Goal: Check status: Check status

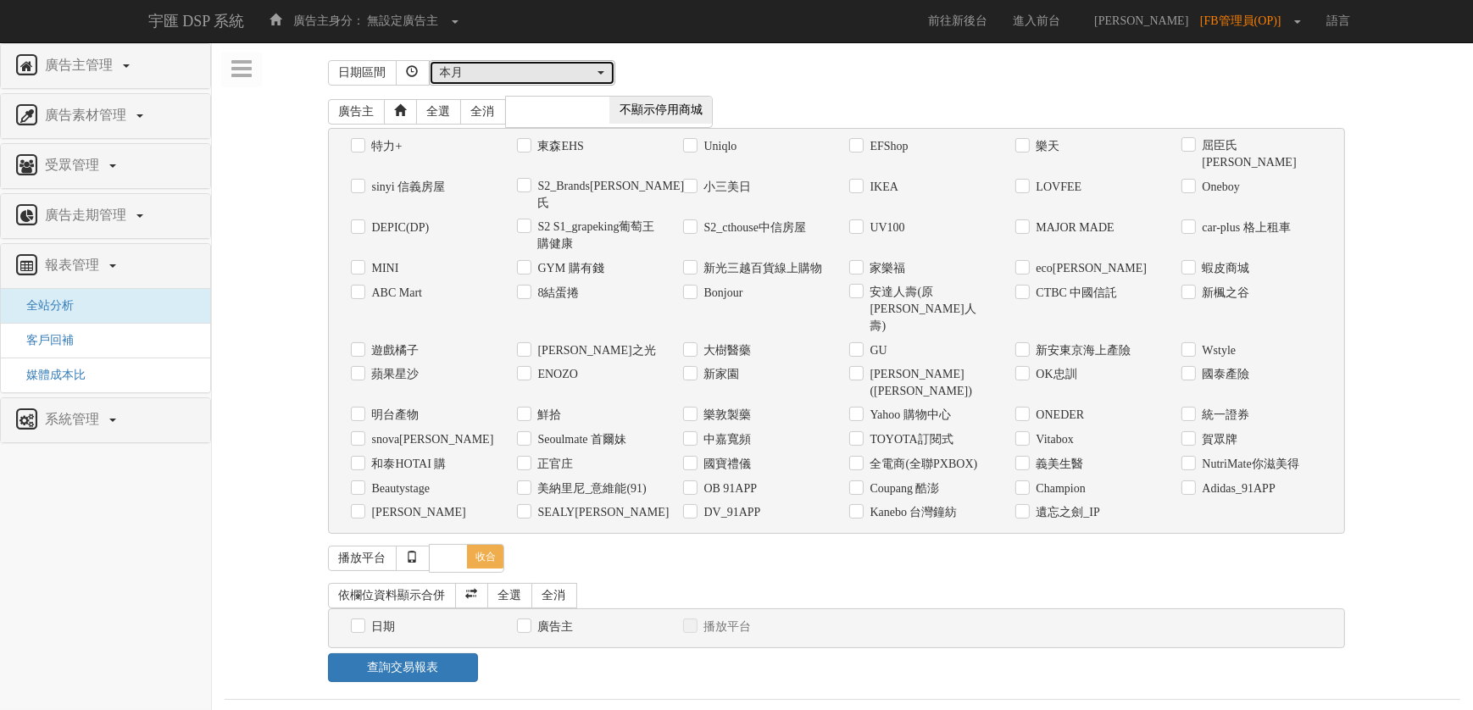
click at [512, 72] on div "本月" at bounding box center [517, 72] width 154 height 17
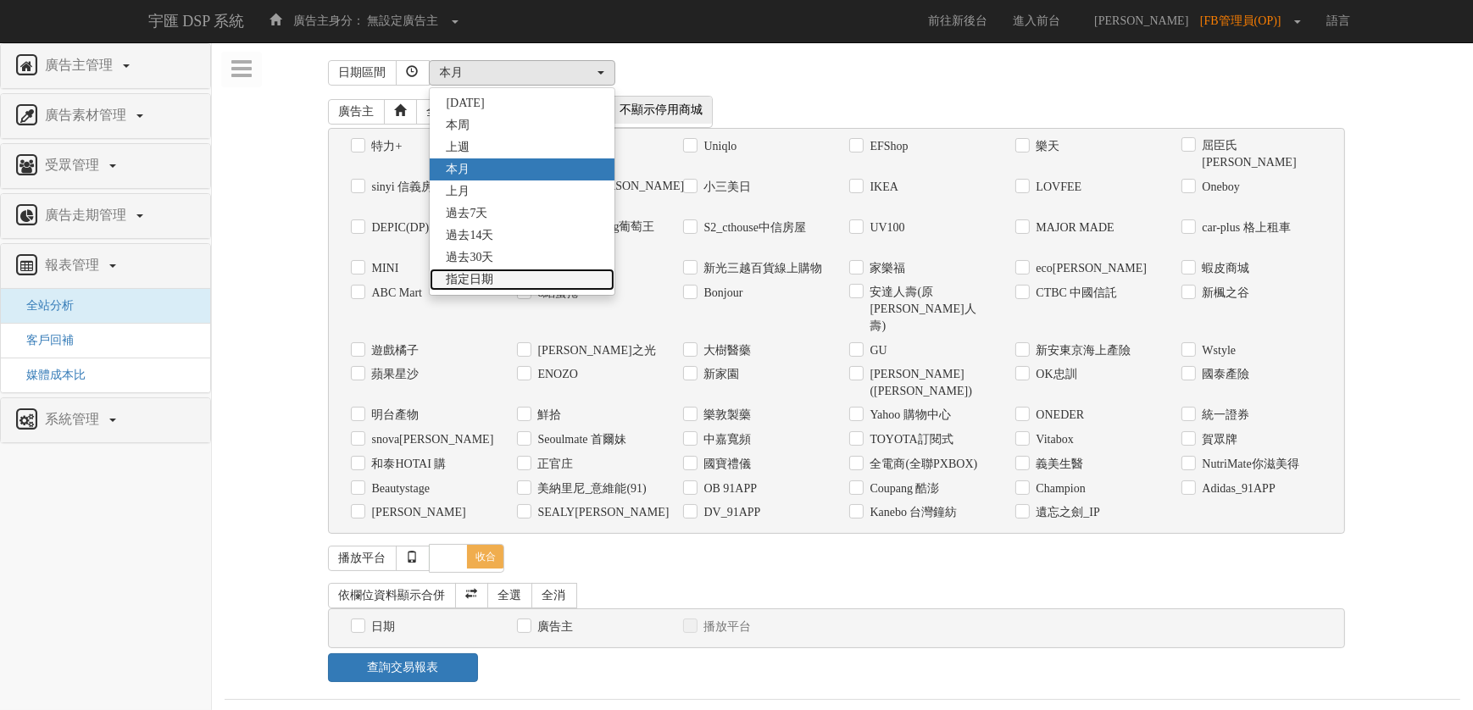
click at [519, 281] on link "指定日期" at bounding box center [522, 280] width 185 height 22
select select "Custom"
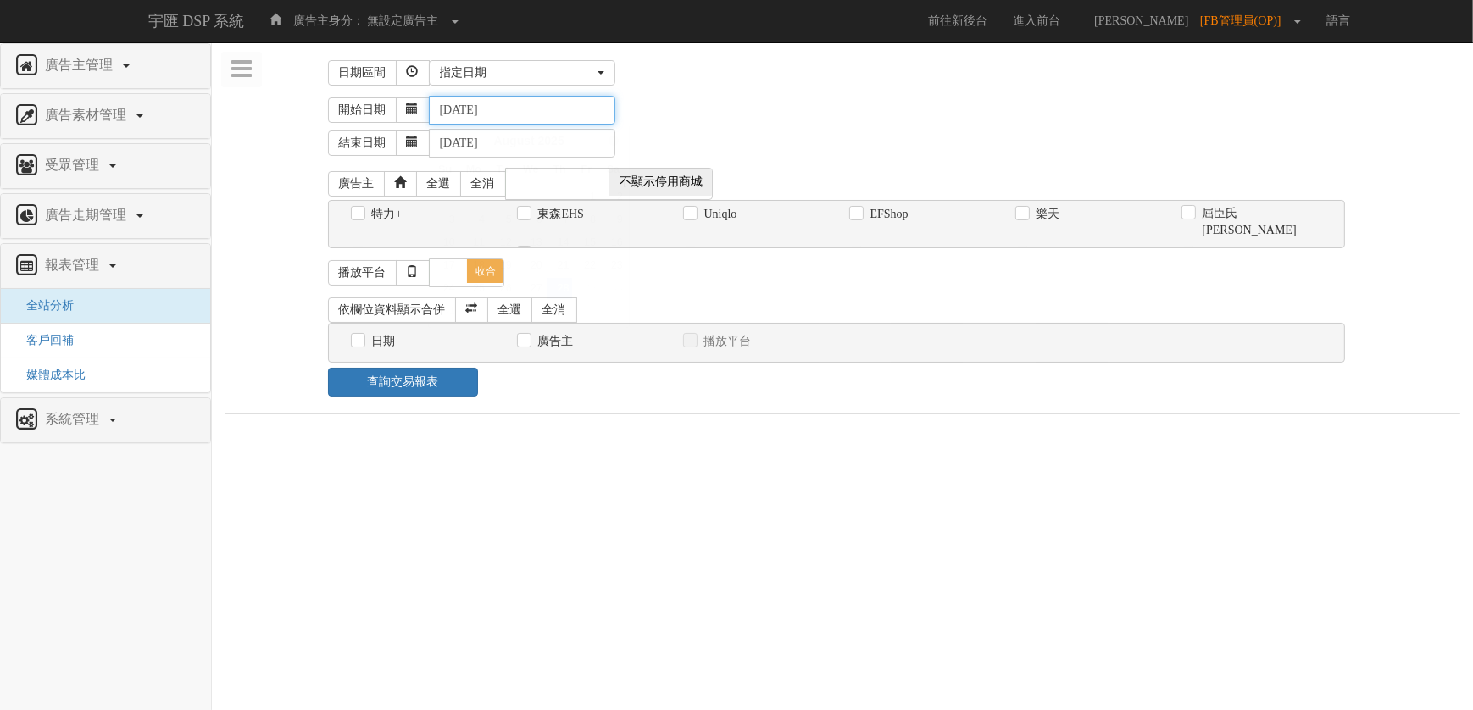
click at [525, 112] on input "[DATE]" at bounding box center [522, 110] width 186 height 29
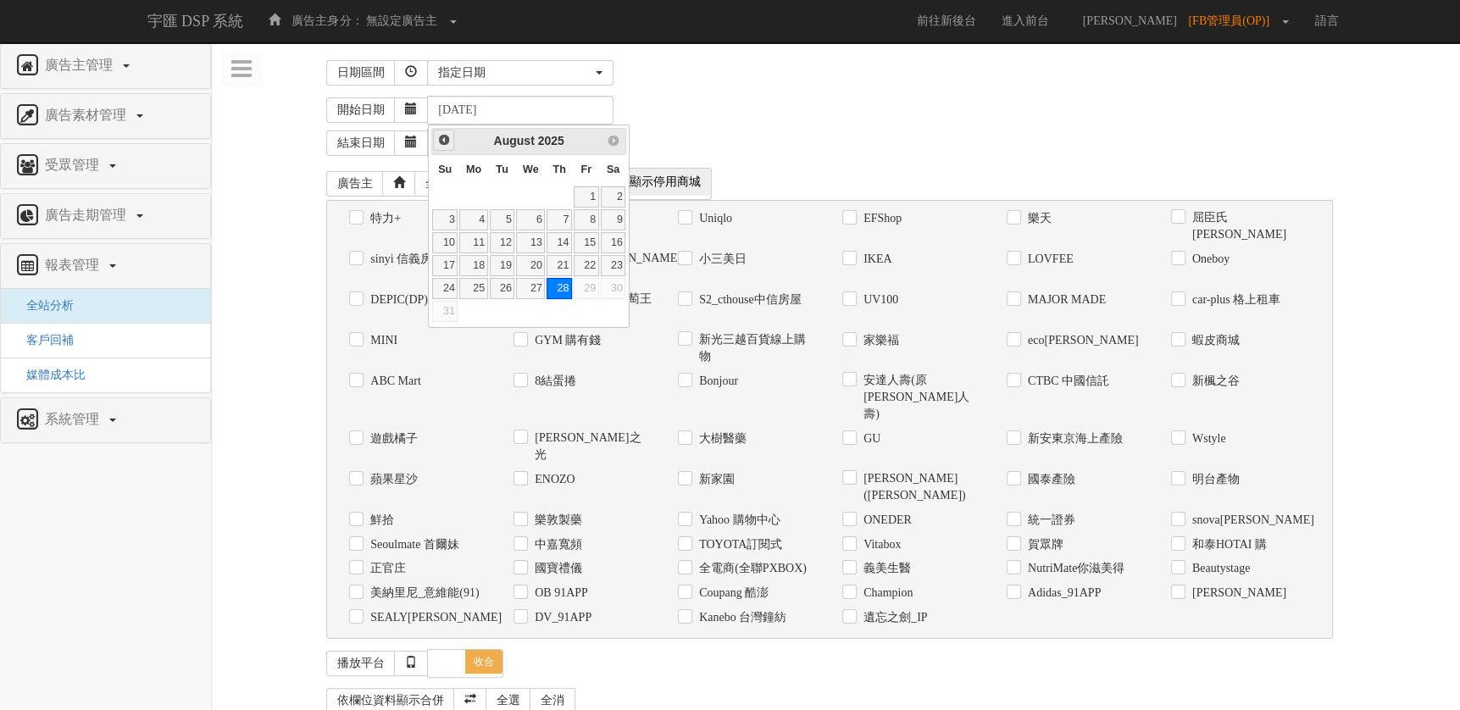
click at [451, 144] on link "Prev" at bounding box center [443, 140] width 21 height 21
click at [453, 193] on link "1" at bounding box center [444, 196] width 25 height 21
type input "[DATE]"
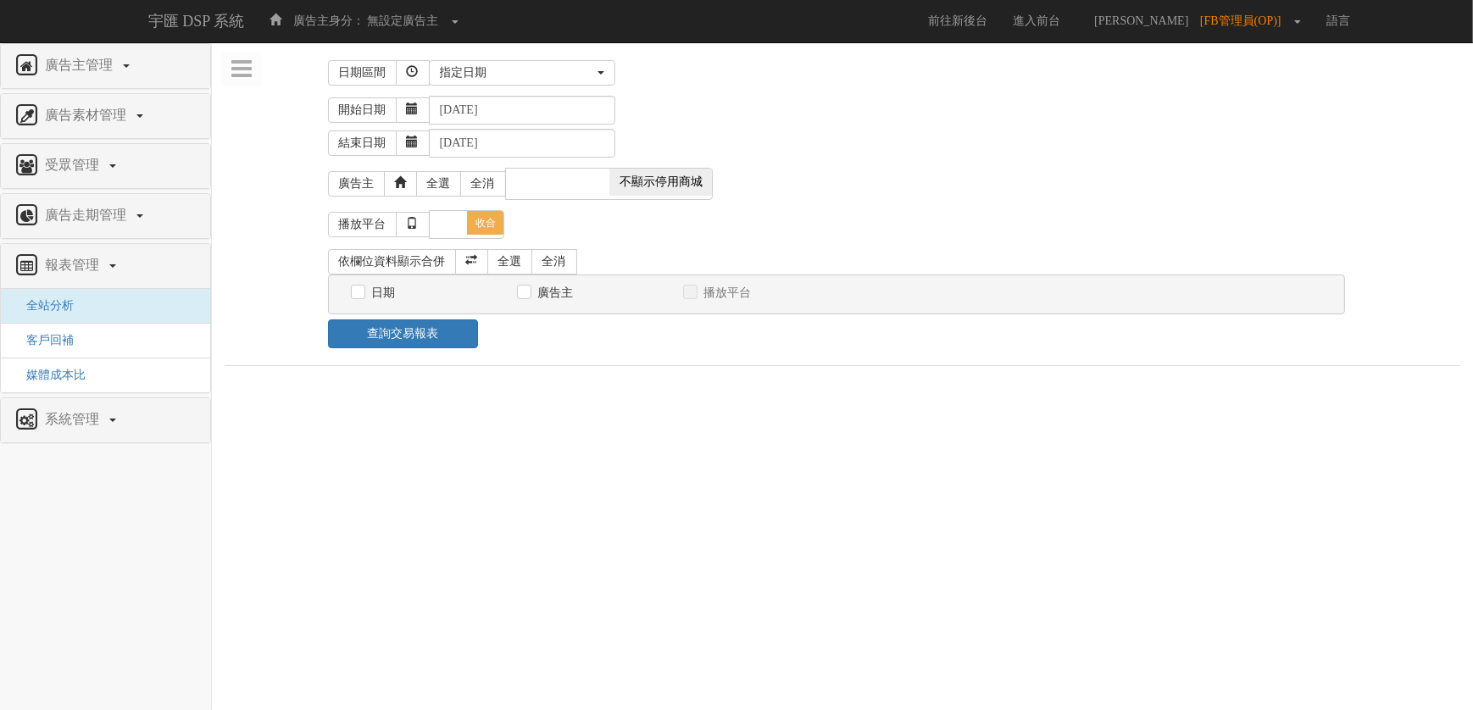
click at [756, 103] on div "開始日期 [DATE]" at bounding box center [894, 110] width 1133 height 29
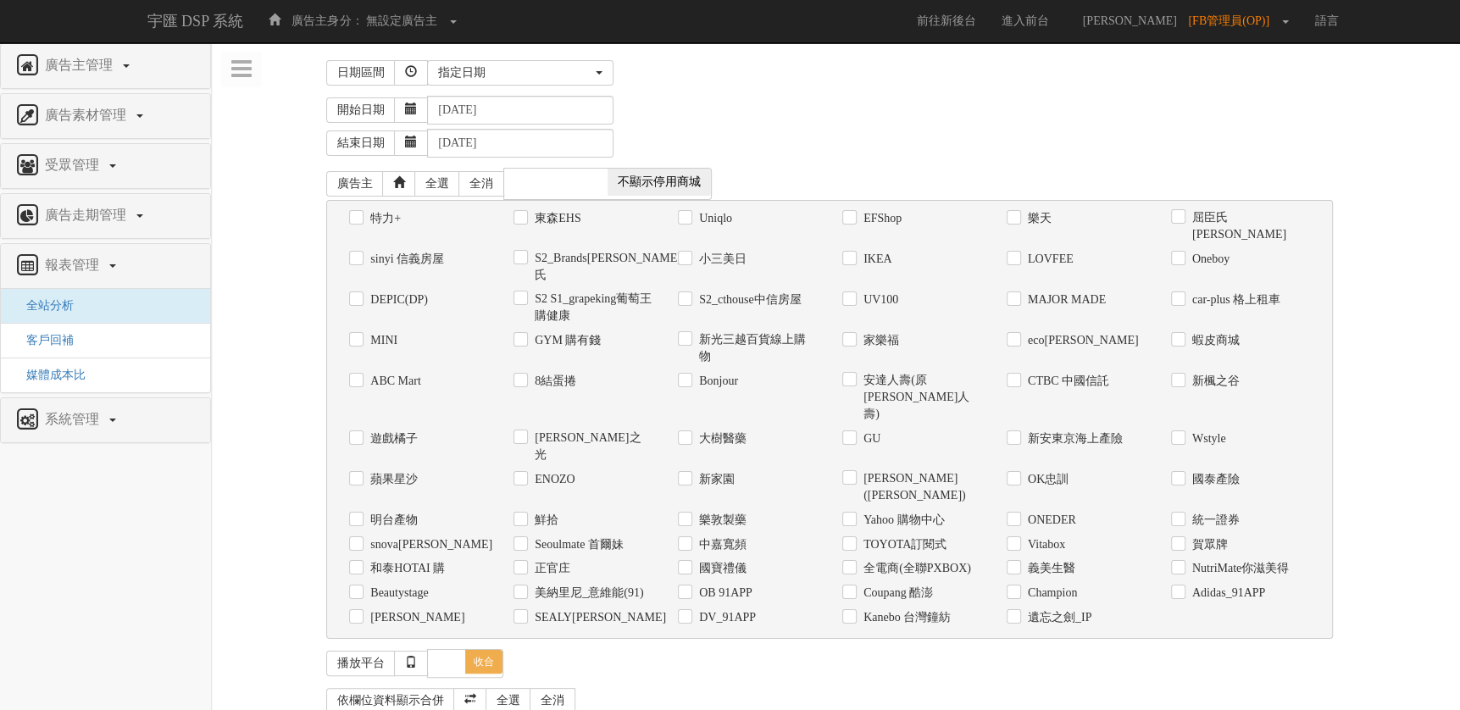
click at [943, 560] on label "全電商(全聯PXBOX)" at bounding box center [915, 568] width 112 height 17
click at [853, 564] on input "全電商(全聯PXBOX)" at bounding box center [847, 569] width 11 height 11
checkbox input "true"
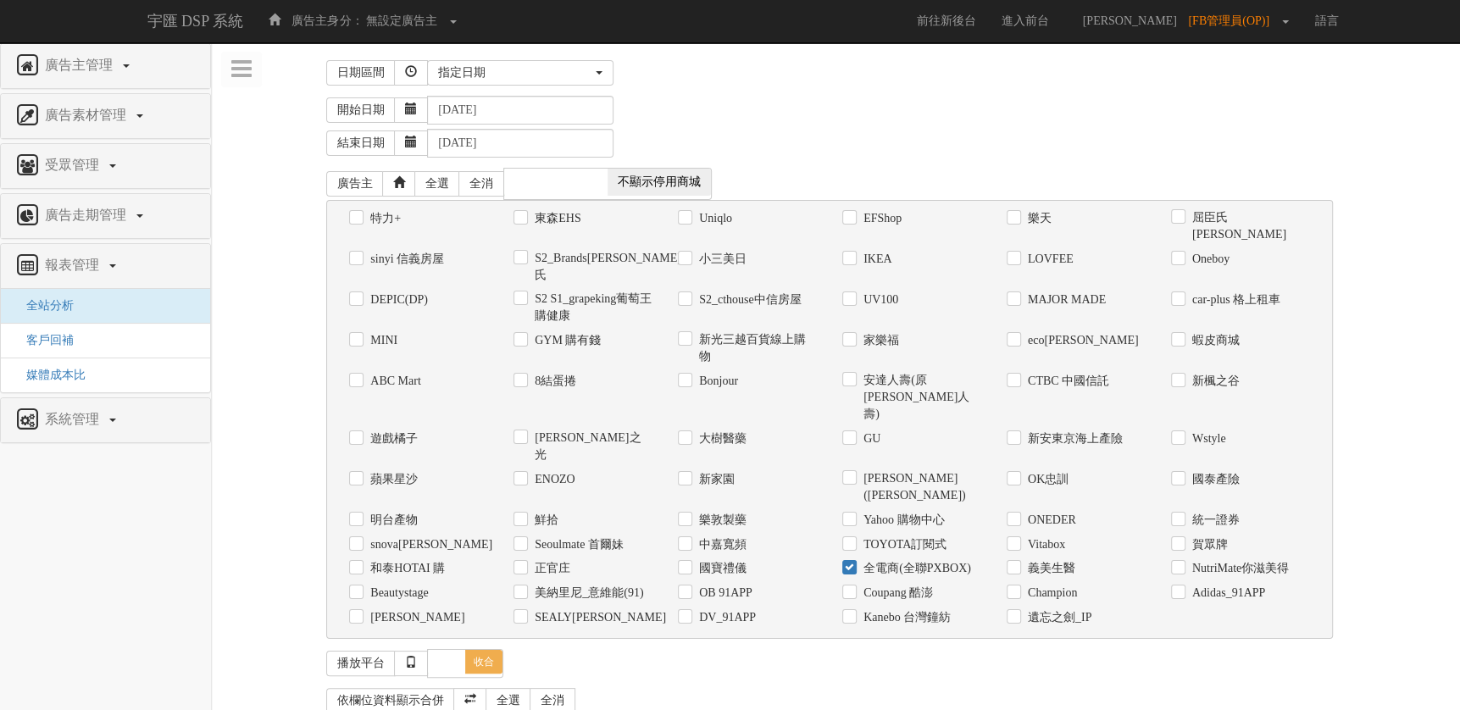
checkbox input "true"
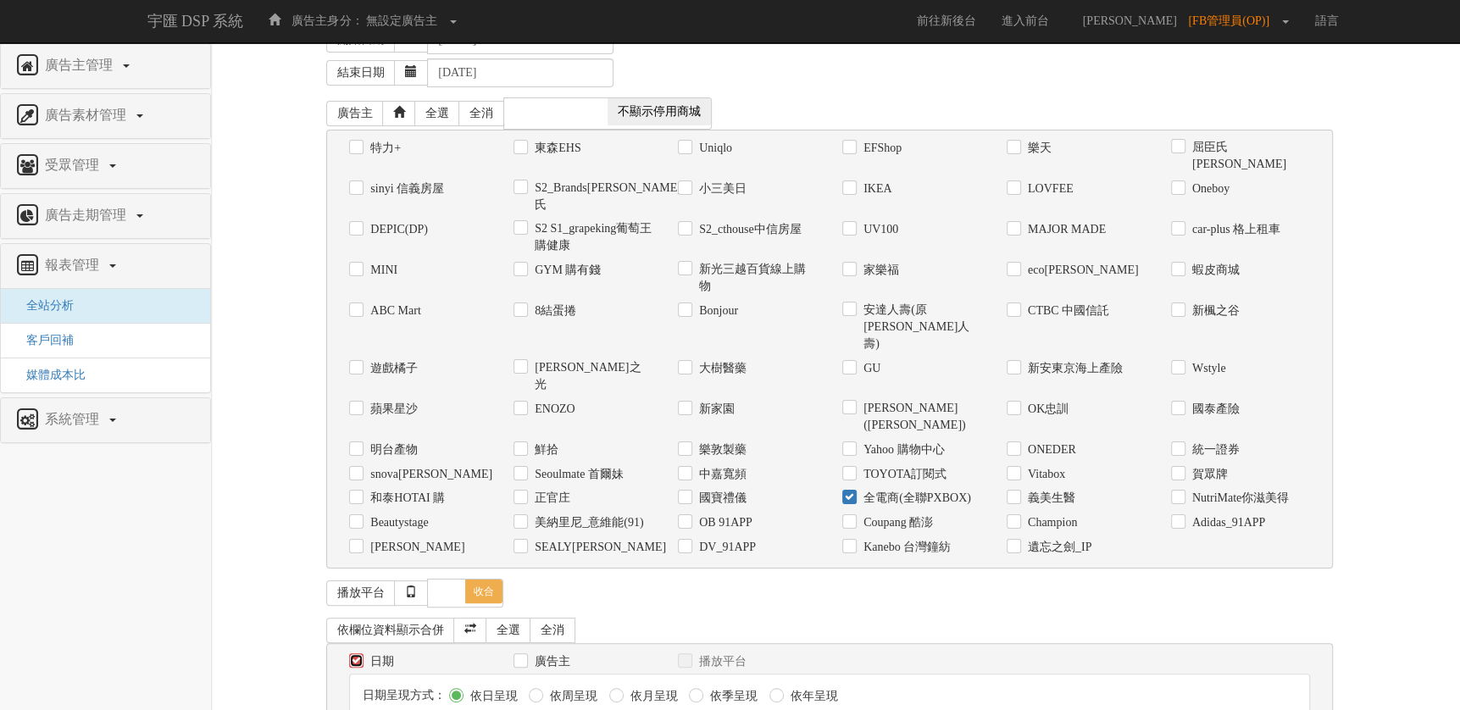
scroll to position [99, 0]
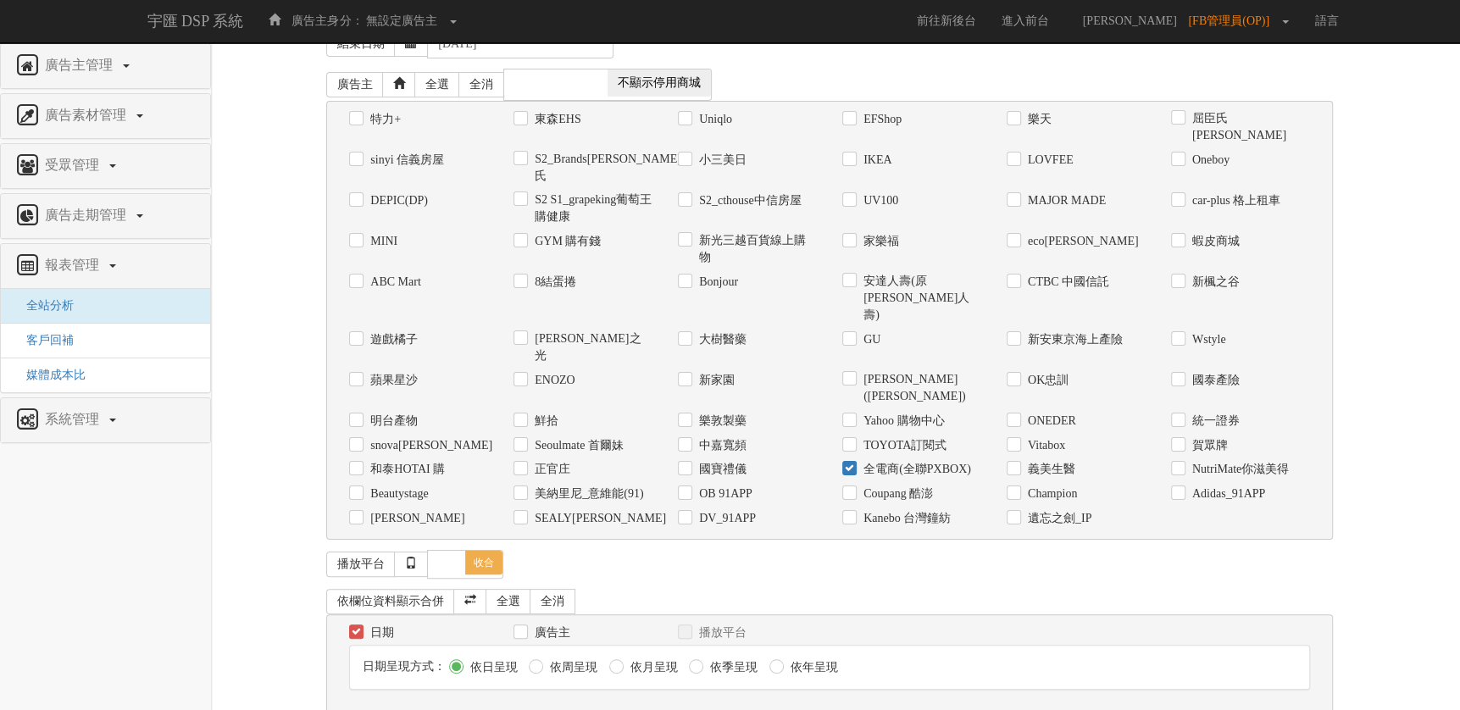
click at [613, 646] on div "日期呈現方式： 依日呈現 依周呈現 依月呈現 依季呈現 依年呈現" at bounding box center [829, 667] width 959 height 43
click at [626, 659] on label "依月呈現" at bounding box center [652, 667] width 52 height 17
click at [620, 662] on input "依月呈現" at bounding box center [614, 667] width 11 height 11
radio input "true"
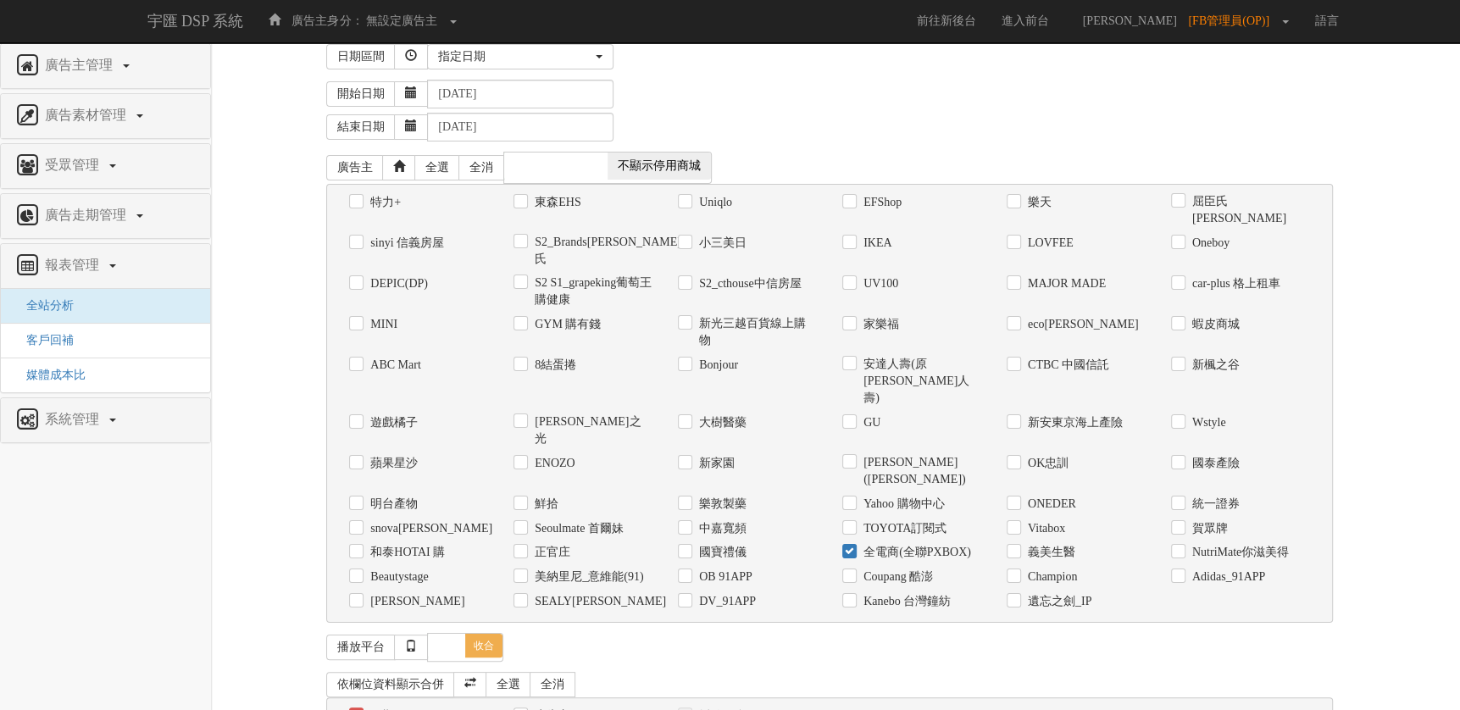
scroll to position [0, 0]
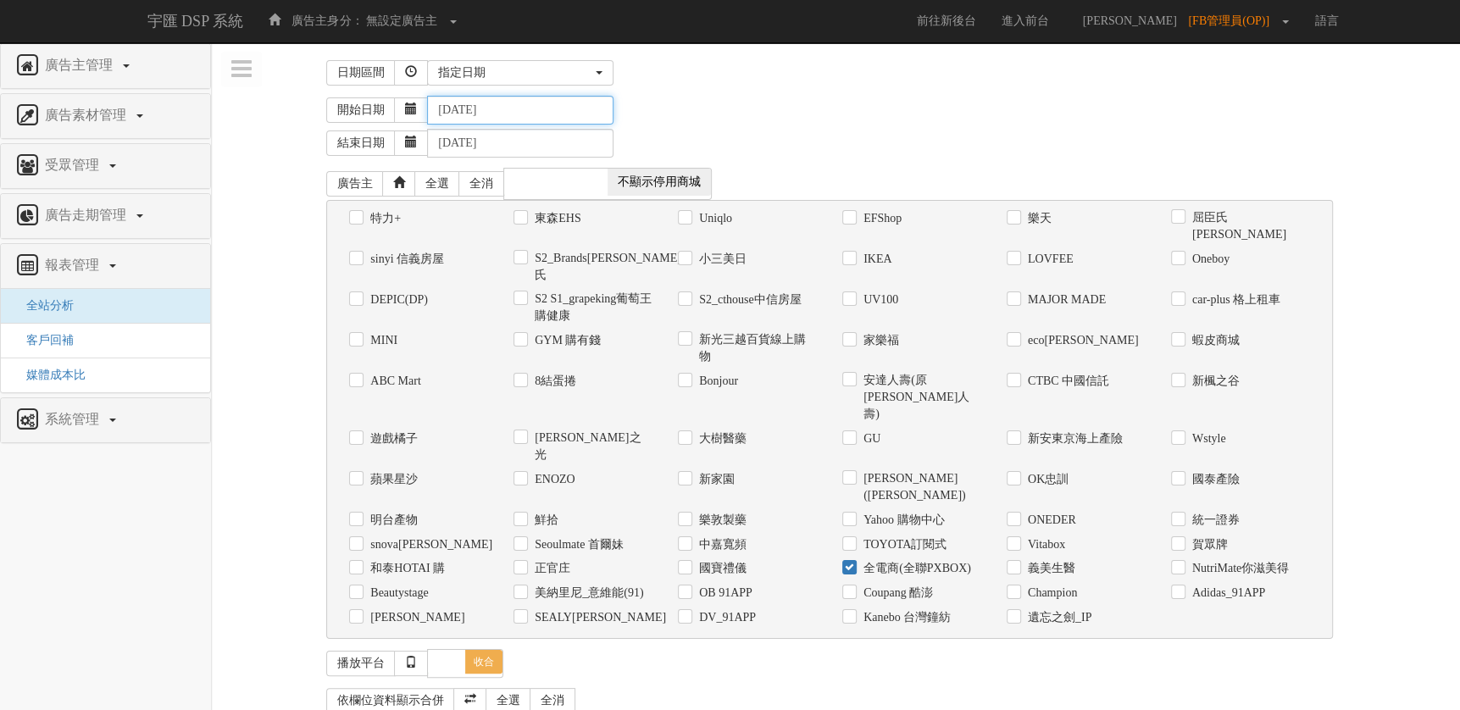
click at [509, 124] on body "宇匯 DSP 系統 廣告主身分： 無設定廣告主 無設定廣告主 [022] 特力+ [041] 7-ELEVEN線上購物中心 [048] 森森 (umall) …" at bounding box center [730, 579] width 1460 height 1159
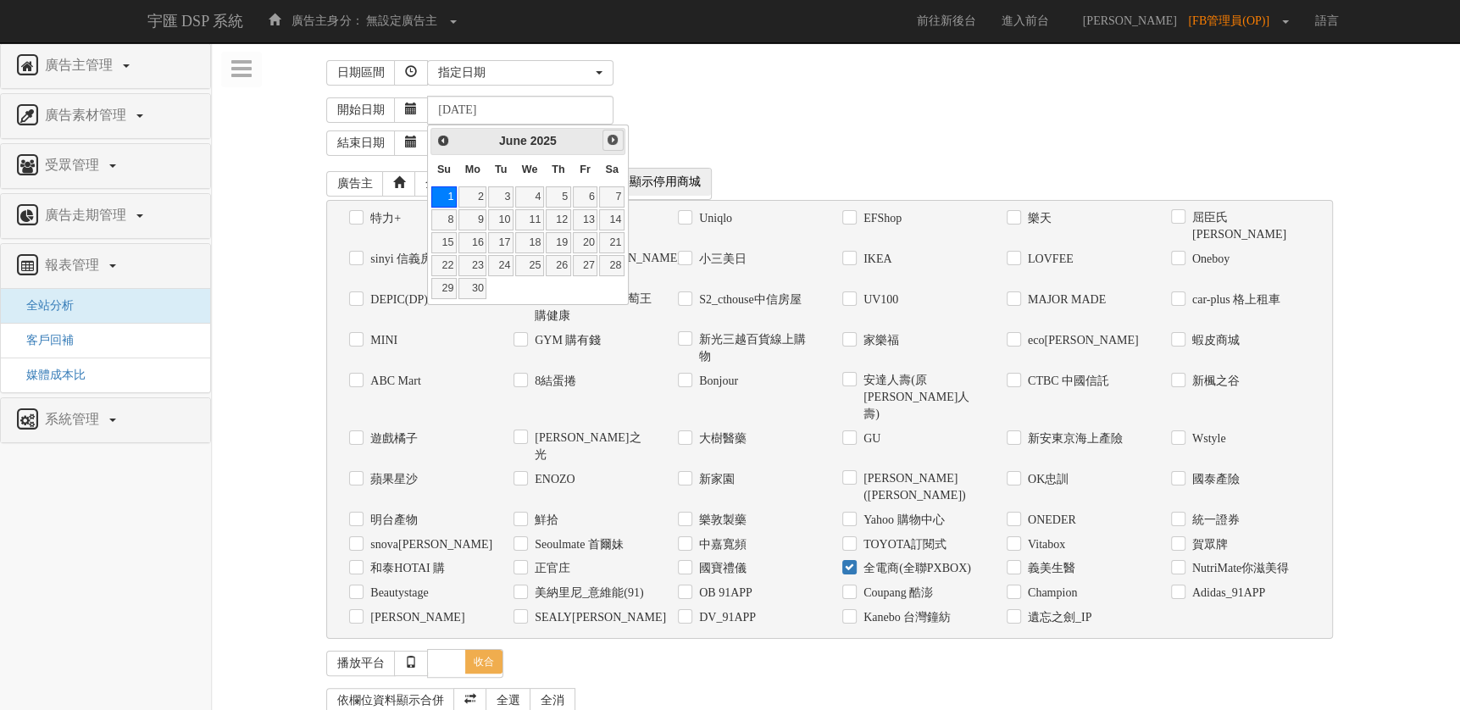
click at [605, 141] on link "Next" at bounding box center [612, 140] width 21 height 21
click at [575, 196] on link "1" at bounding box center [585, 196] width 25 height 21
type input "[DATE]"
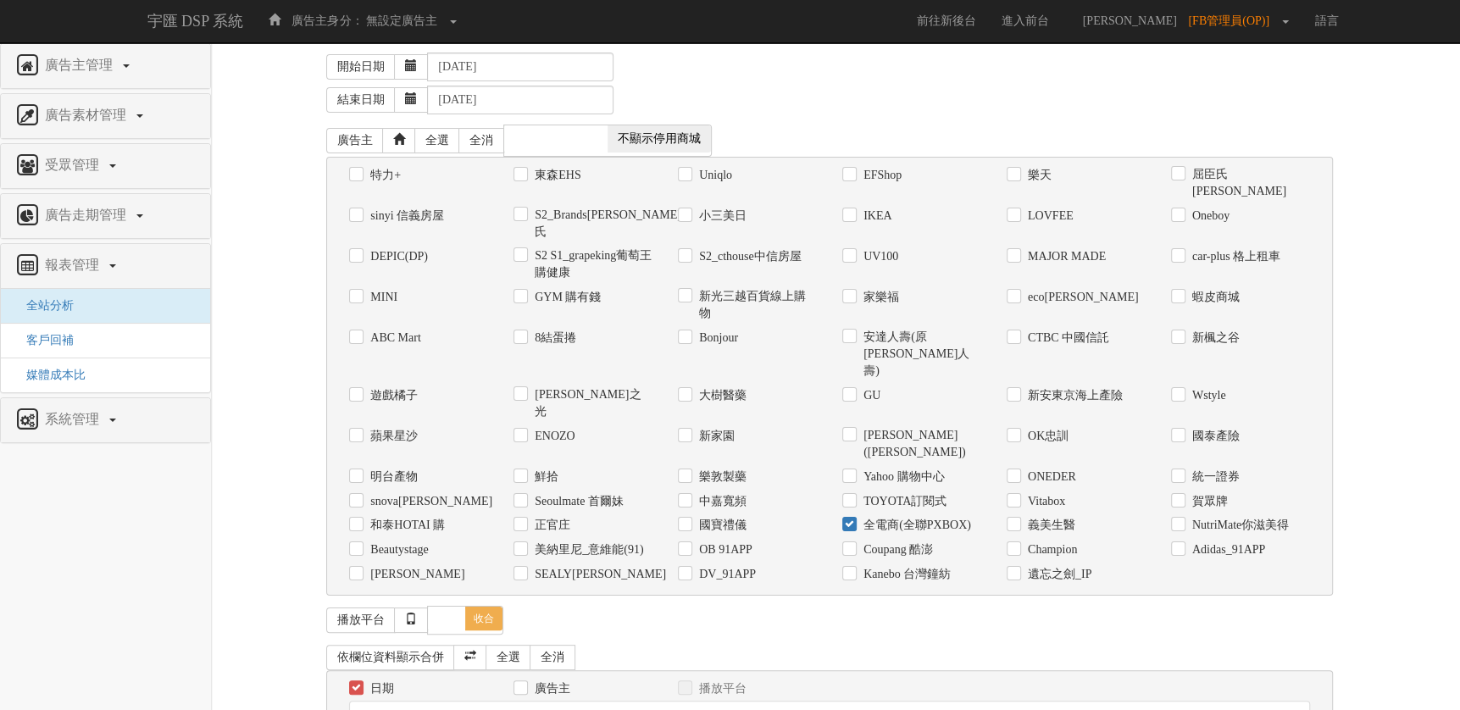
scroll to position [85, 0]
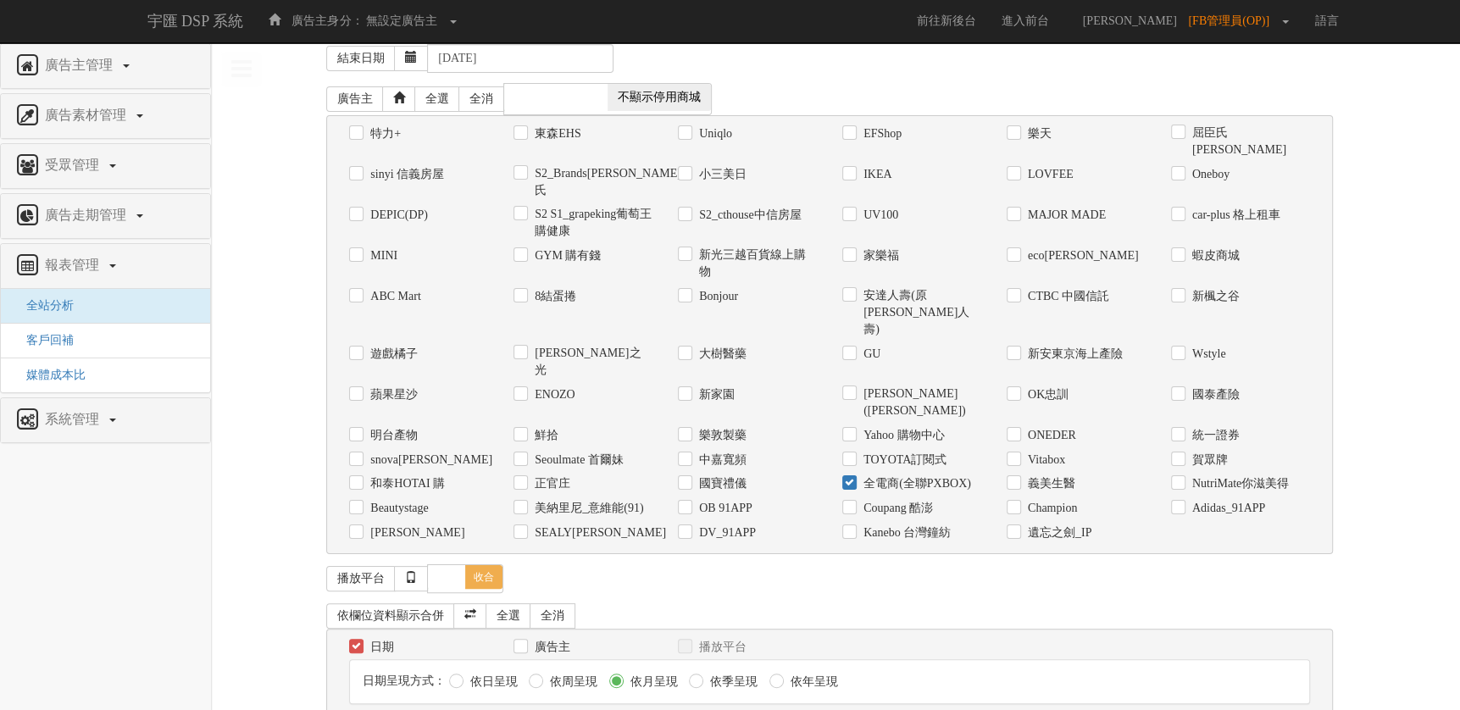
click at [496, 674] on label "依日呈現" at bounding box center [492, 682] width 52 height 17
click at [460, 676] on input "依日呈現" at bounding box center [454, 681] width 11 height 11
radio input "true"
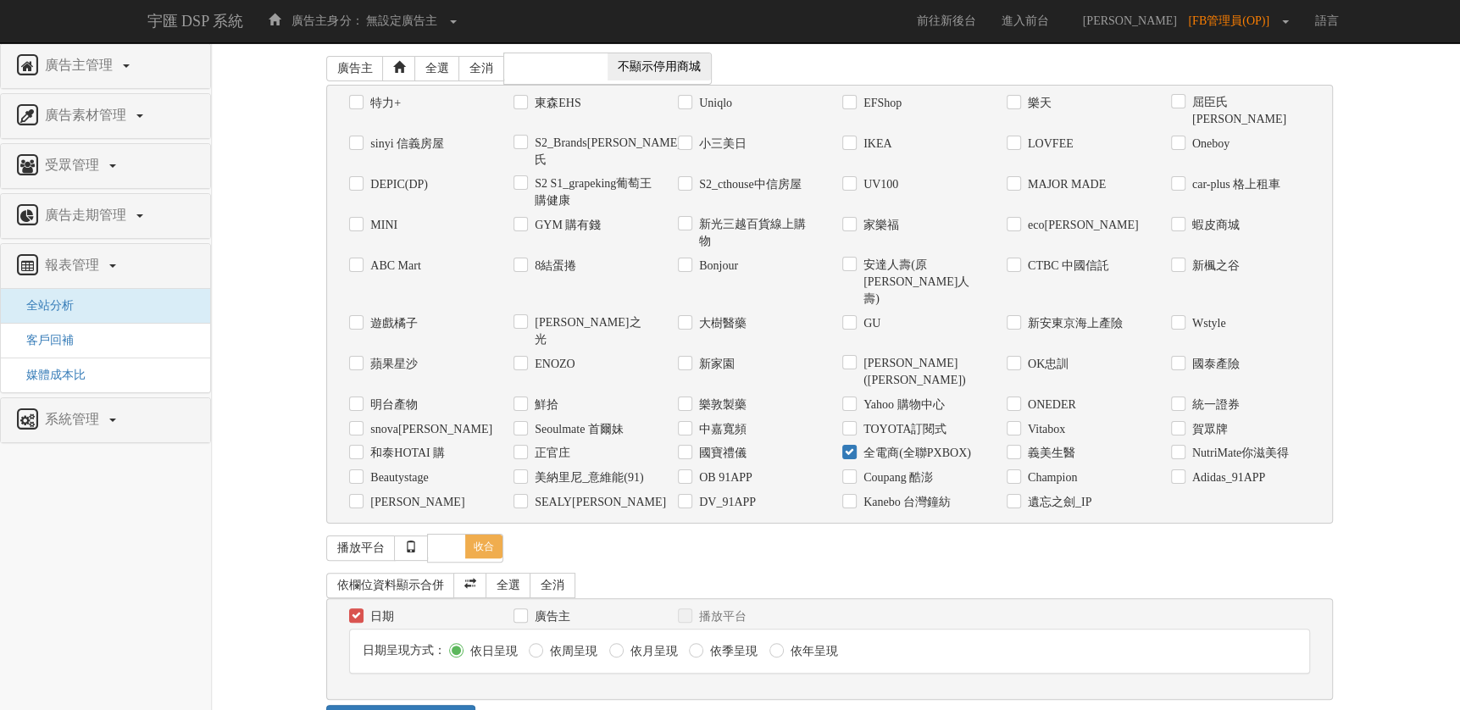
scroll to position [0, 0]
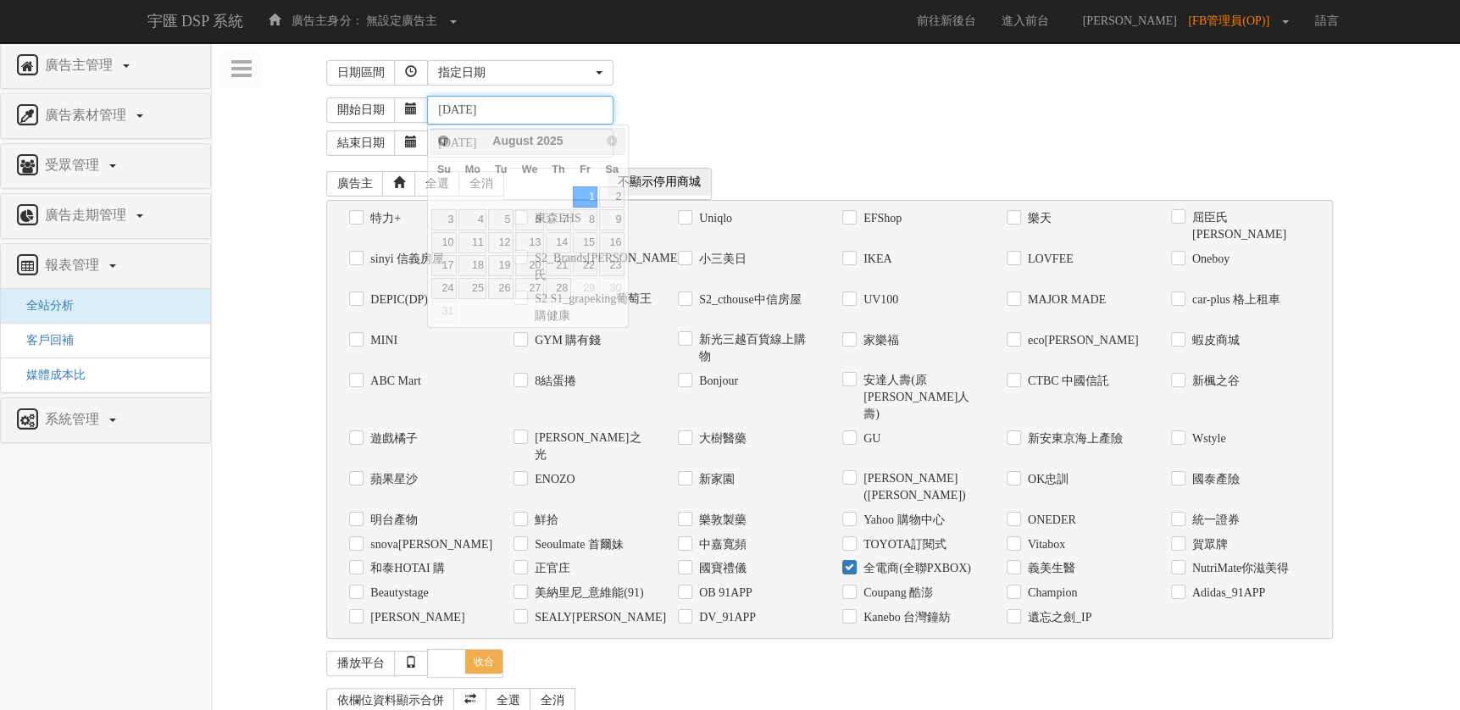
click at [532, 116] on input "[DATE]" at bounding box center [520, 110] width 186 height 29
click at [444, 141] on span "Prev" at bounding box center [443, 140] width 14 height 14
click at [497, 200] on link "1" at bounding box center [500, 196] width 25 height 21
type input "[DATE]"
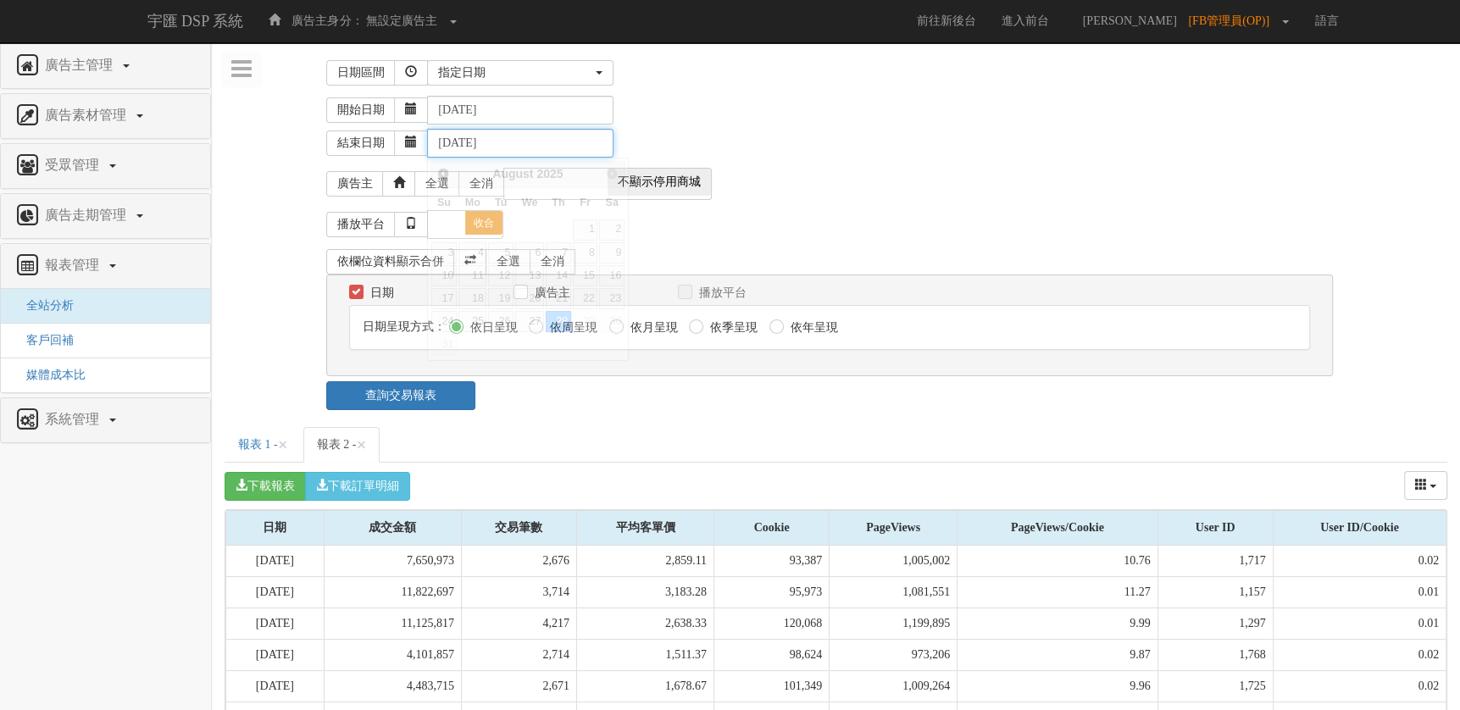
click at [512, 147] on input "[DATE]" at bounding box center [520, 143] width 186 height 29
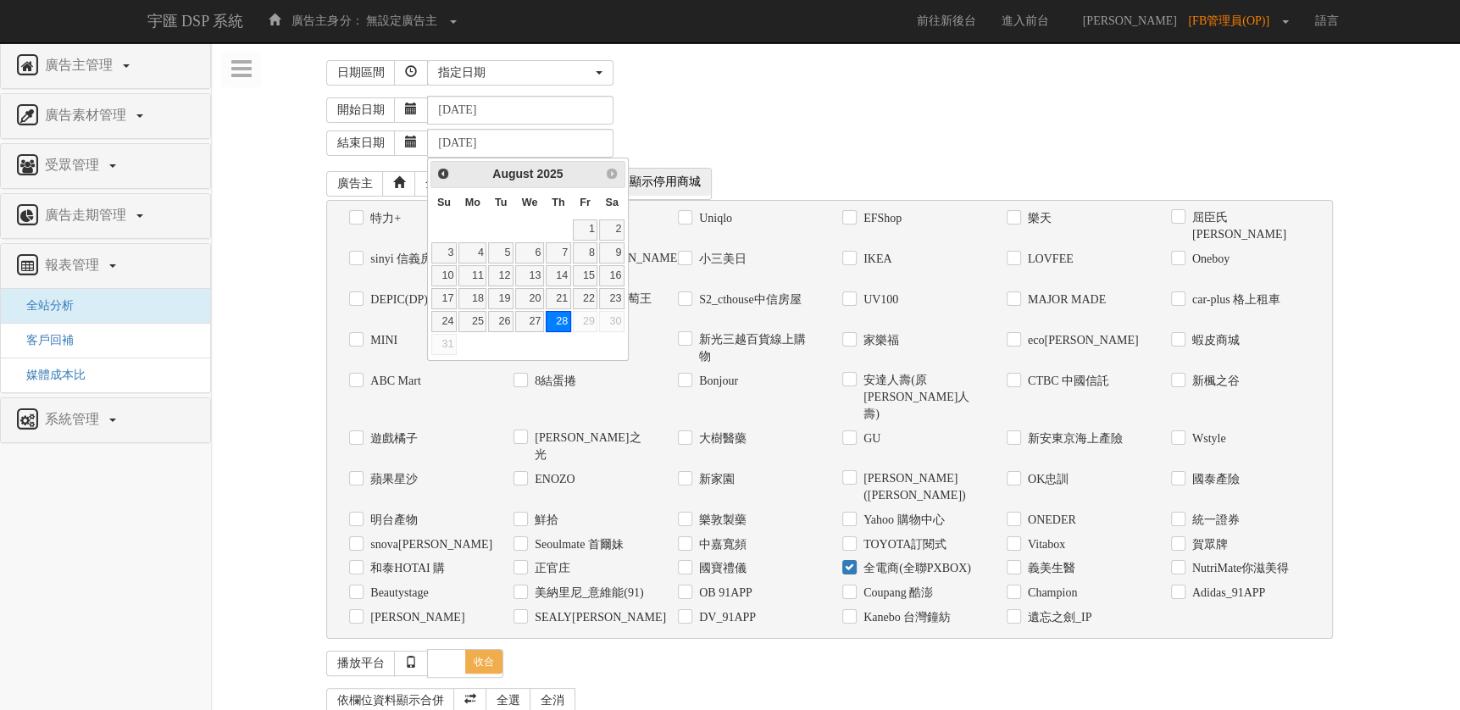
click at [742, 104] on div "開始日期 [DATE]" at bounding box center [886, 110] width 1121 height 29
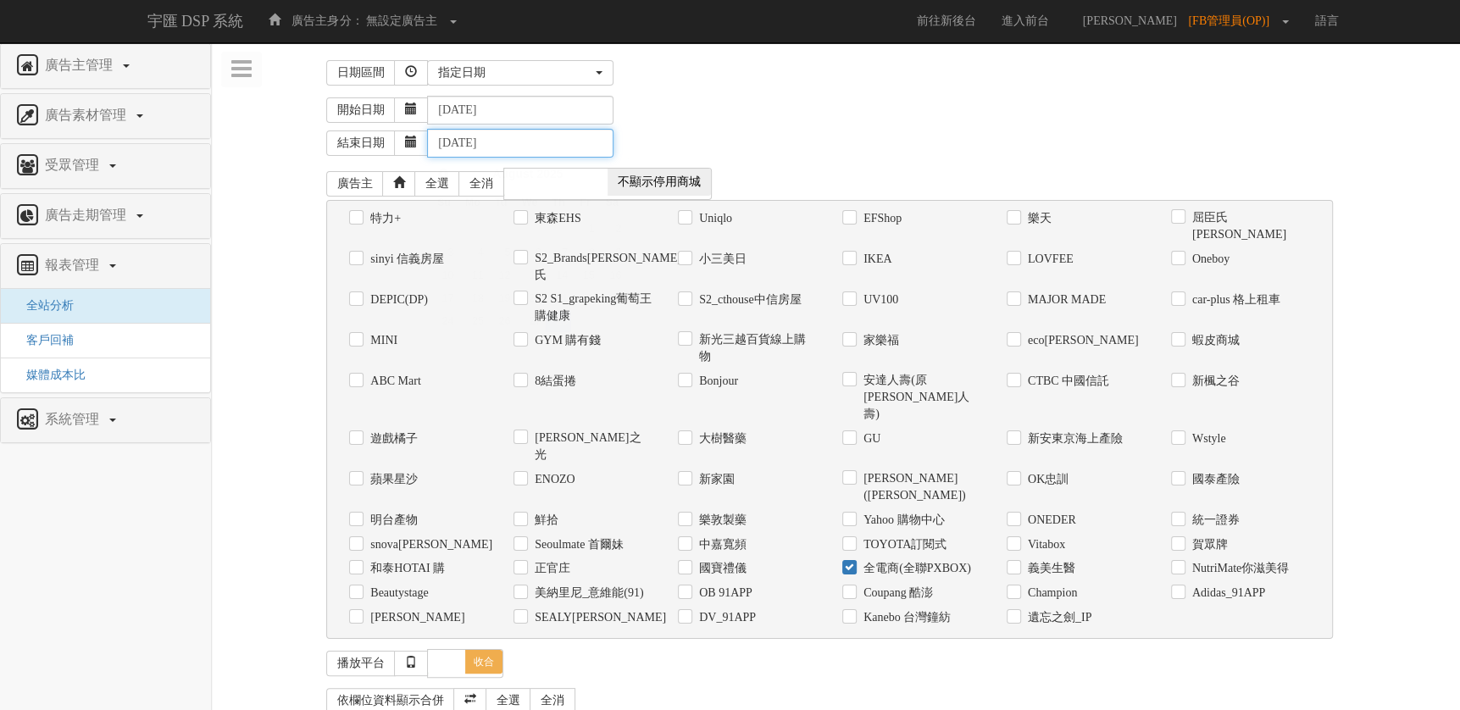
click at [570, 137] on input "[DATE]" at bounding box center [520, 143] width 186 height 29
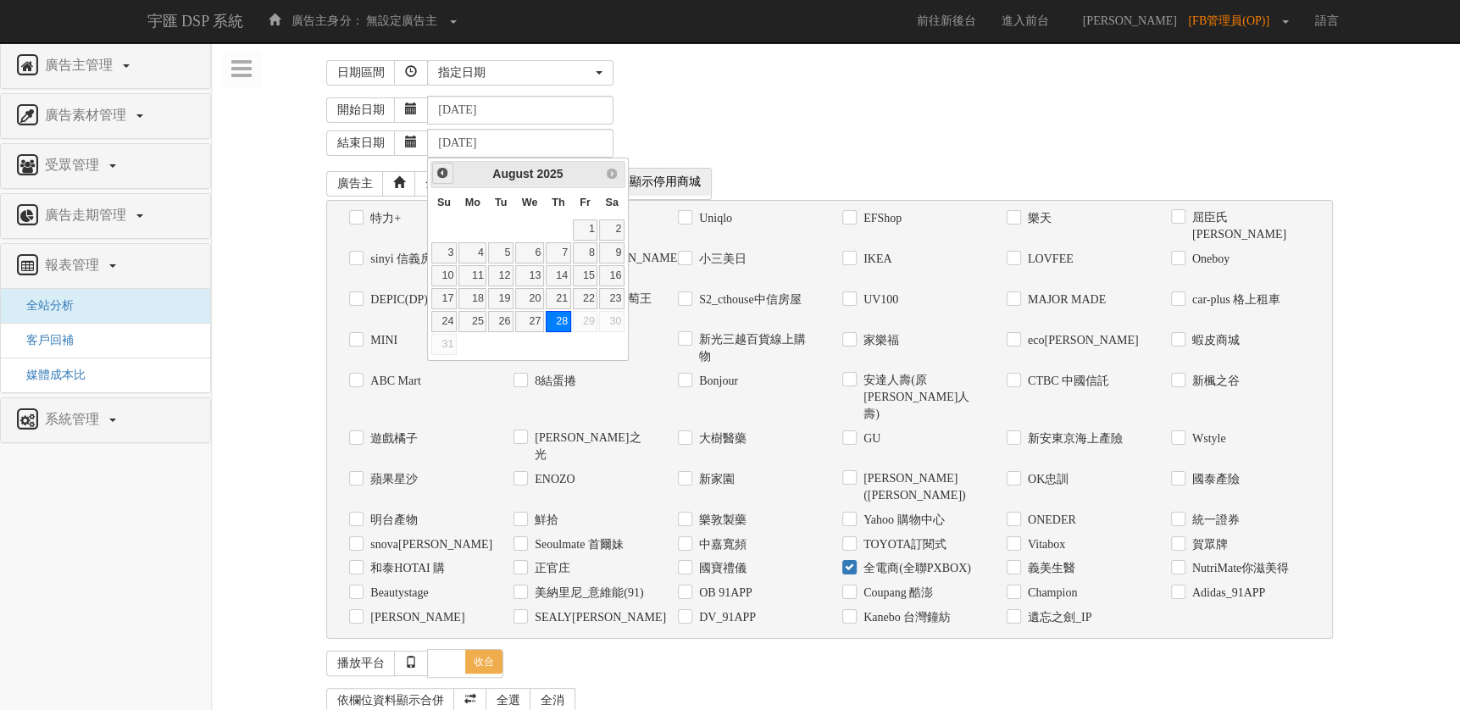
click at [440, 175] on span "Prev" at bounding box center [443, 173] width 14 height 14
click at [562, 319] on link "31" at bounding box center [558, 321] width 25 height 21
type input "[DATE]"
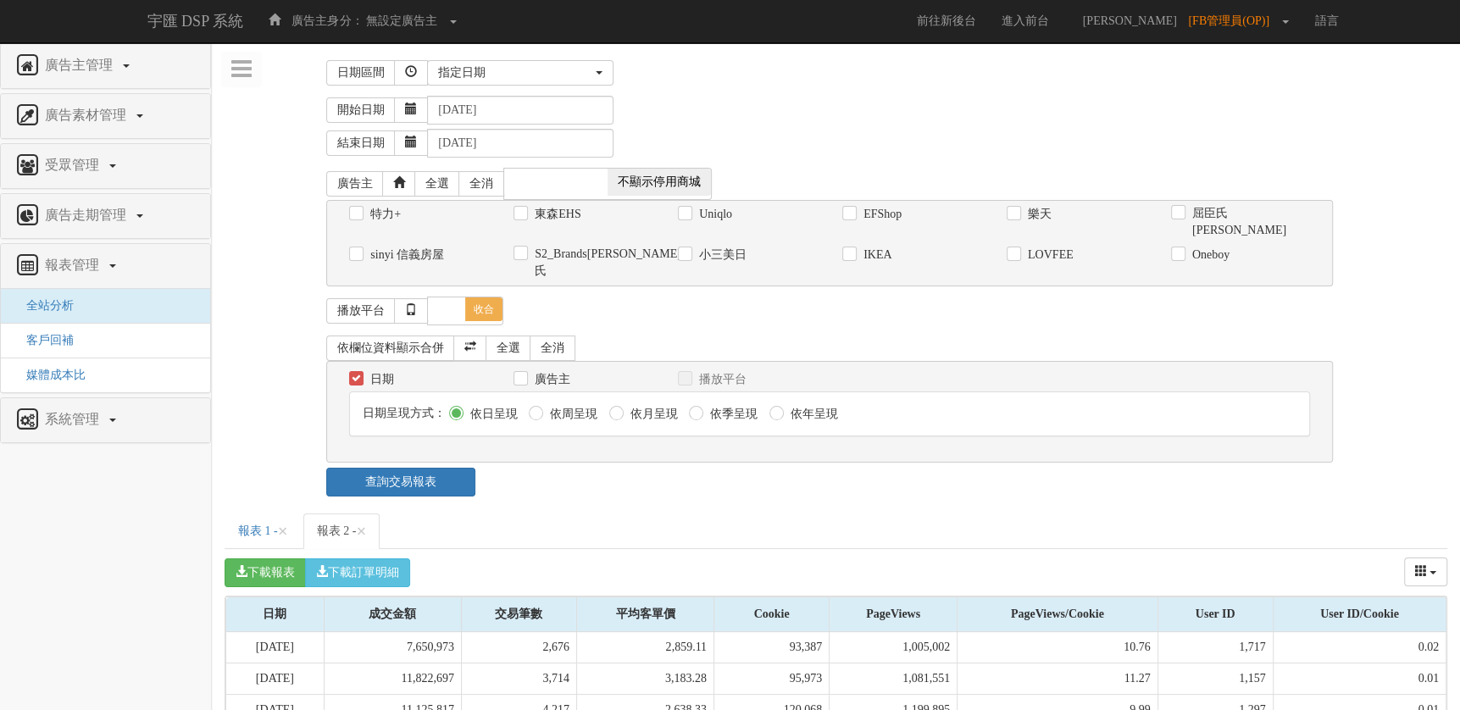
click at [715, 114] on div "開始日期 [DATE]" at bounding box center [886, 110] width 1121 height 29
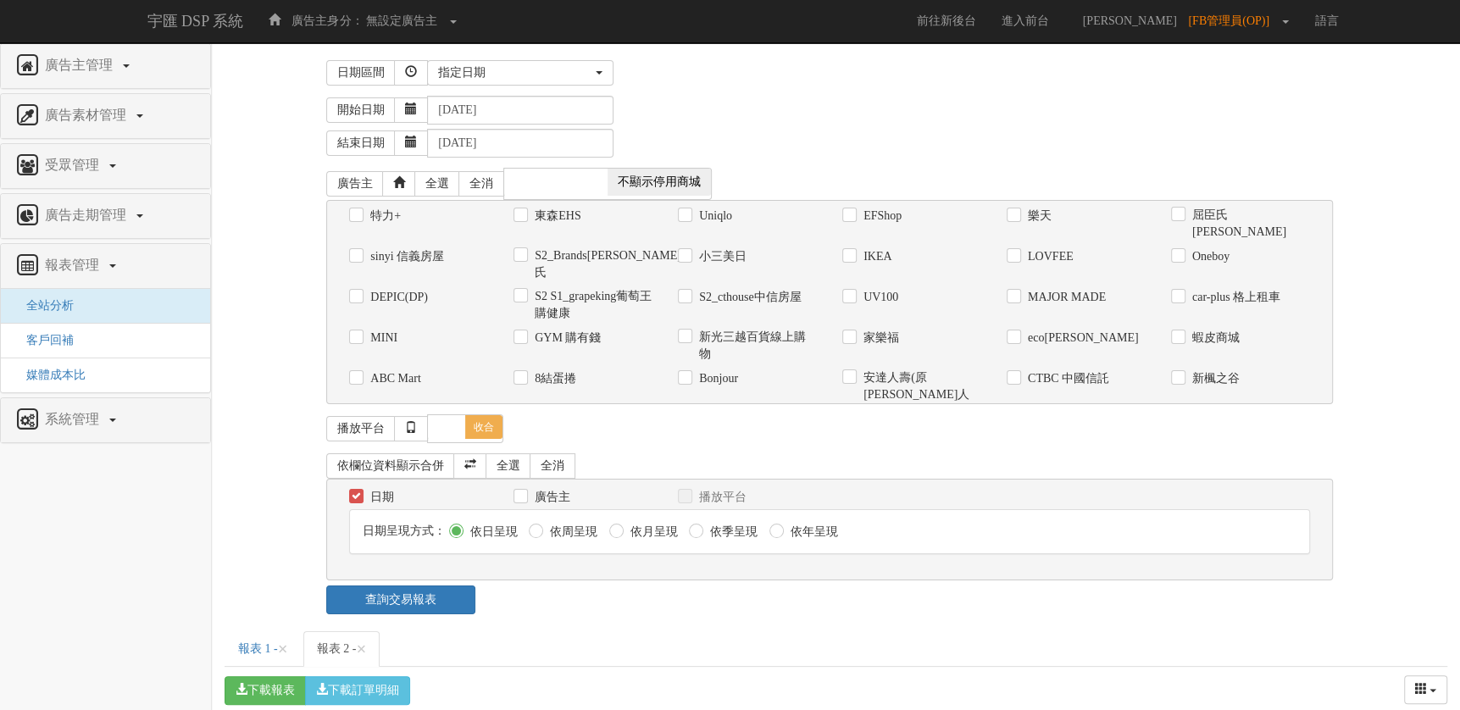
scroll to position [85, 0]
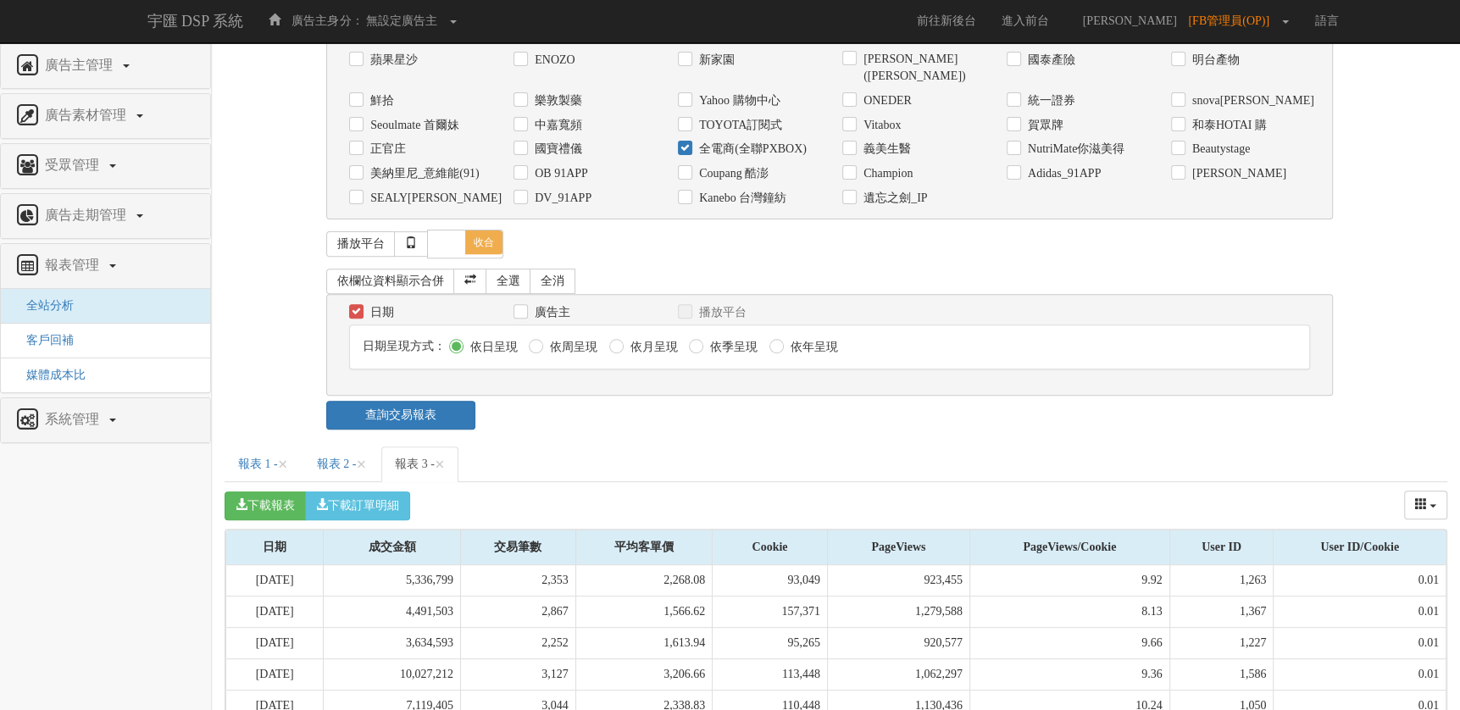
scroll to position [403, 0]
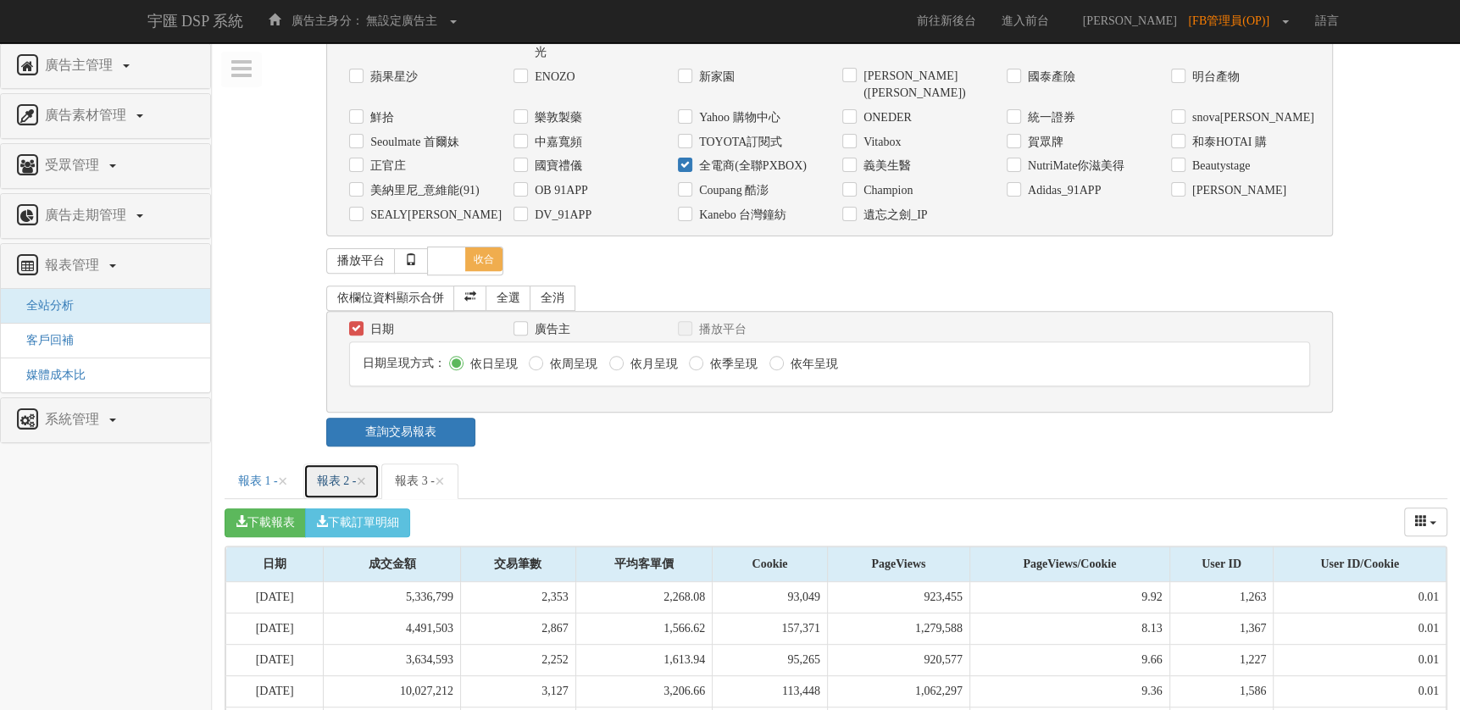
click at [357, 464] on link "報表 2 - ×" at bounding box center [341, 482] width 77 height 36
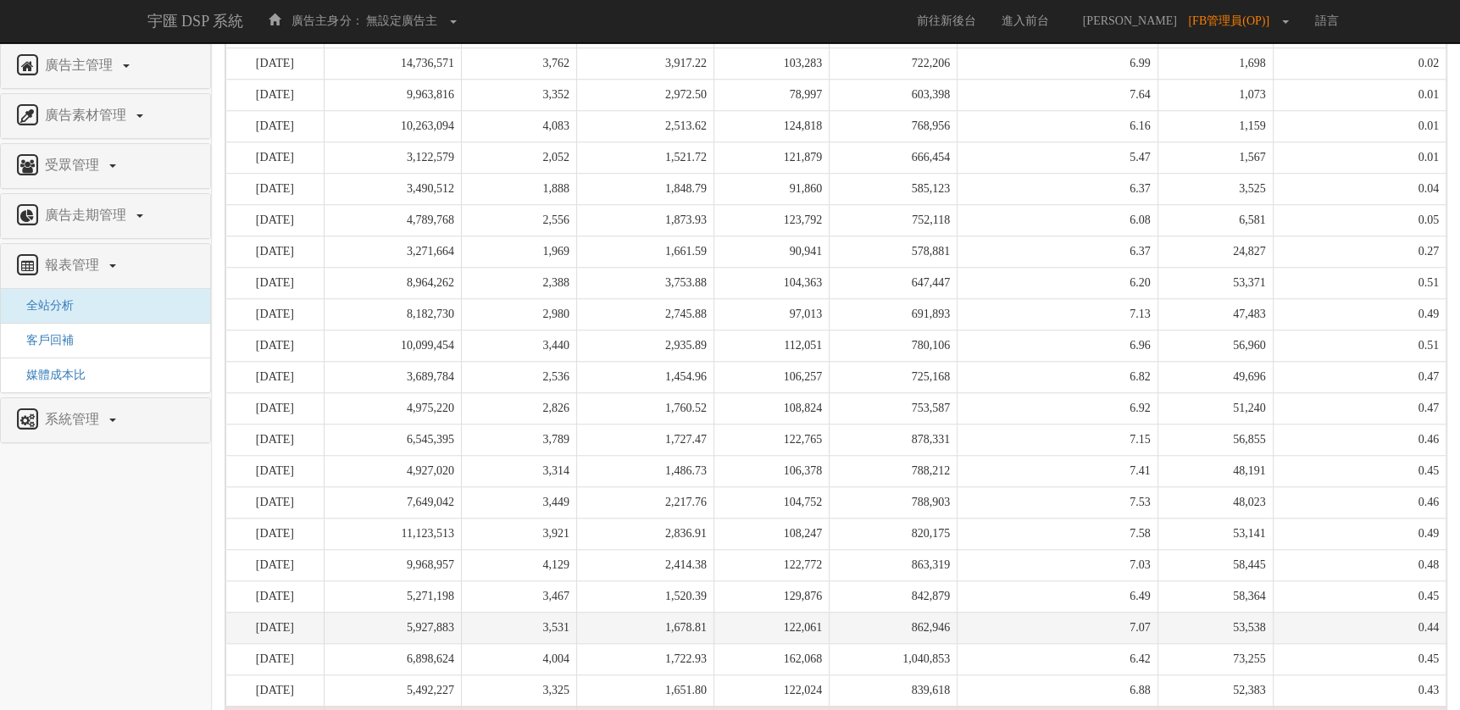
scroll to position [563, 0]
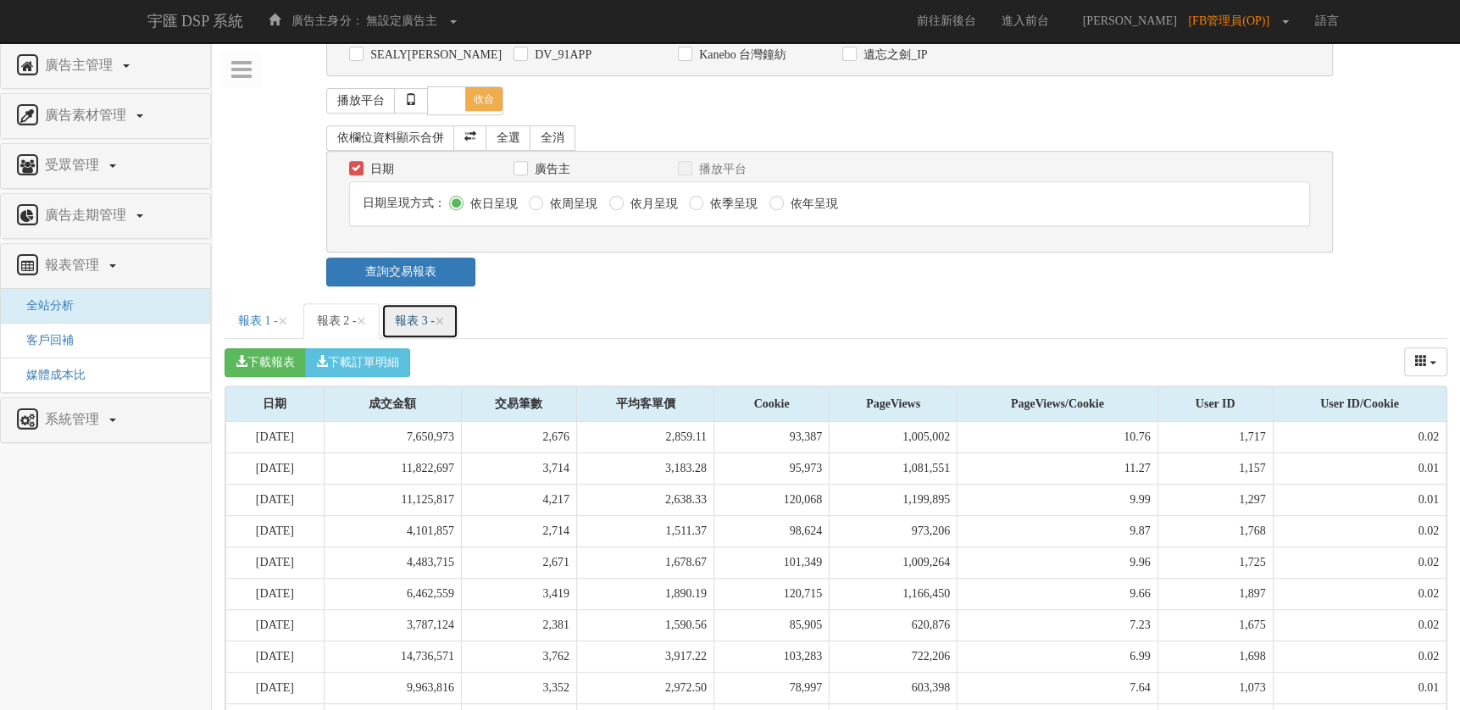
click at [436, 303] on link "報表 3 - ×" at bounding box center [419, 321] width 77 height 36
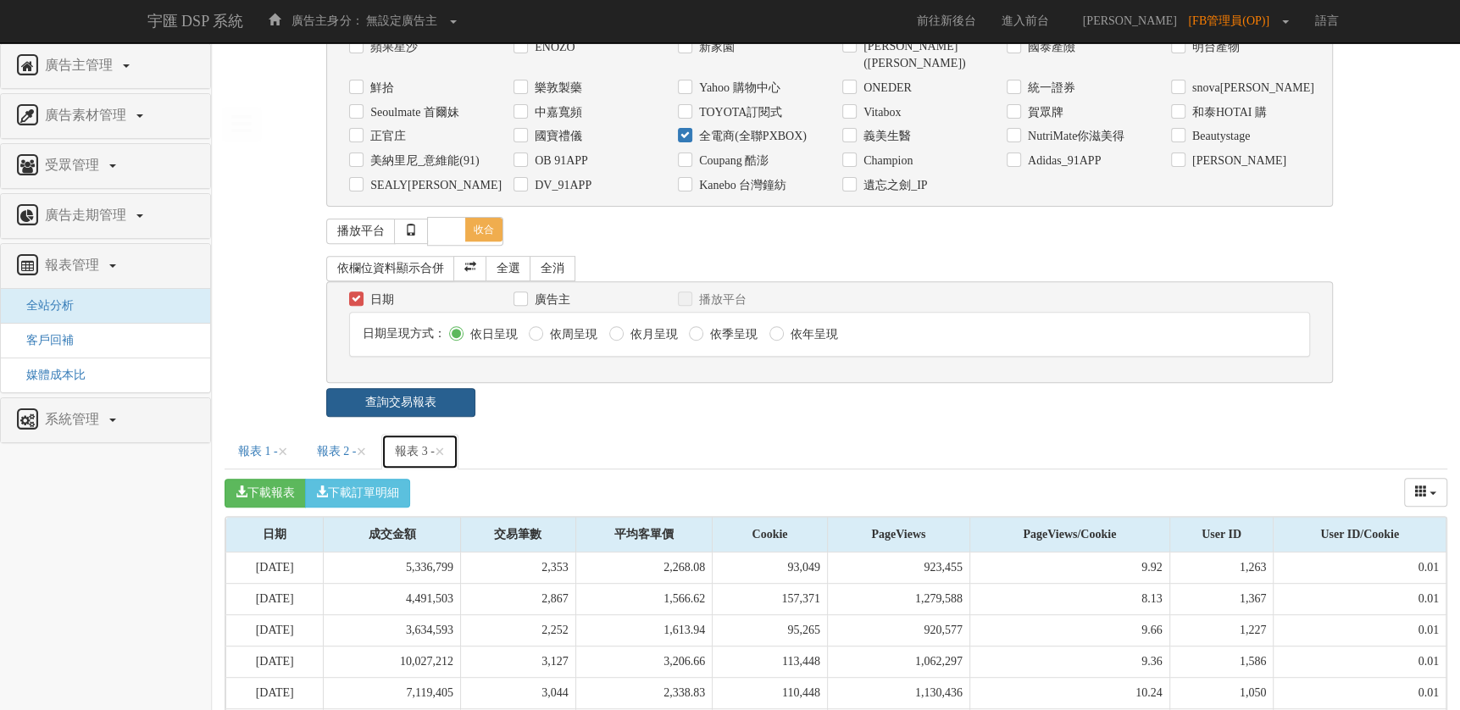
scroll to position [403, 0]
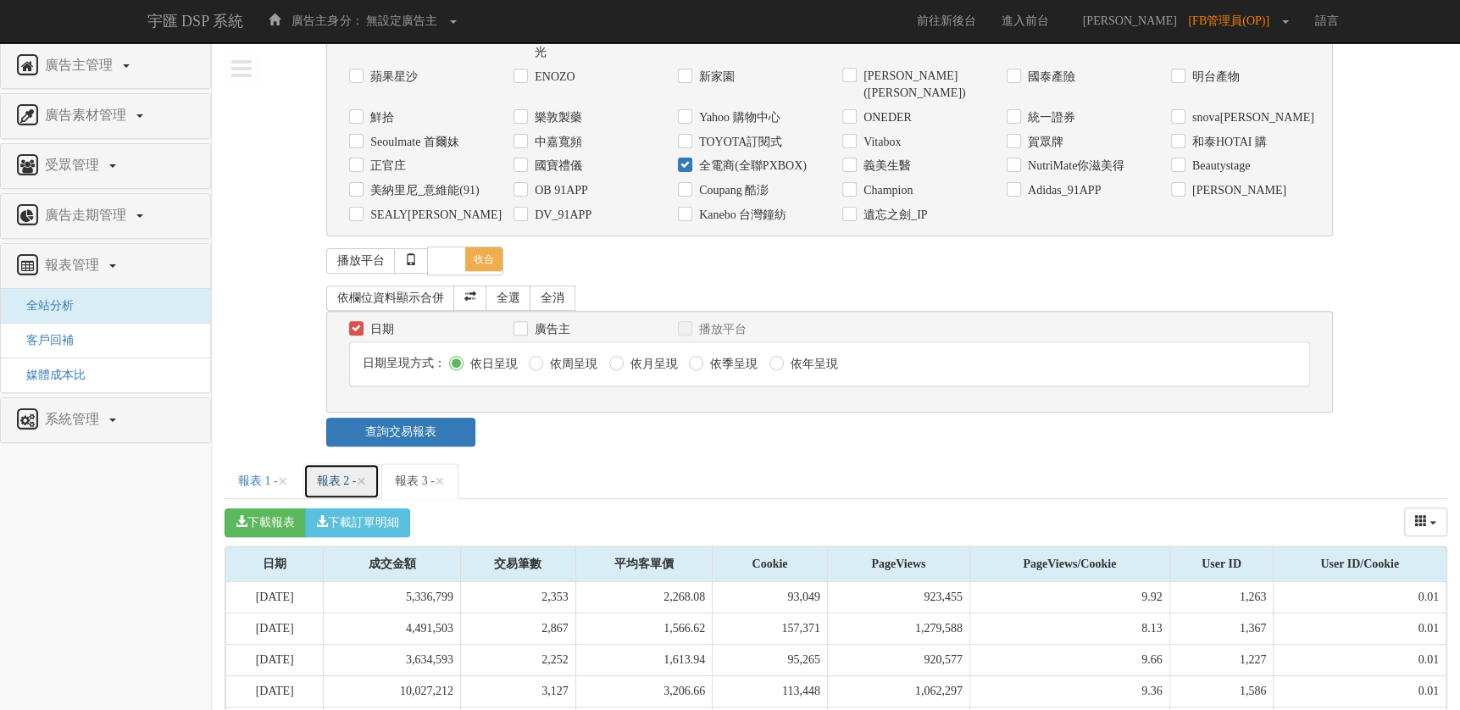
click at [344, 464] on link "報表 2 - ×" at bounding box center [341, 482] width 77 height 36
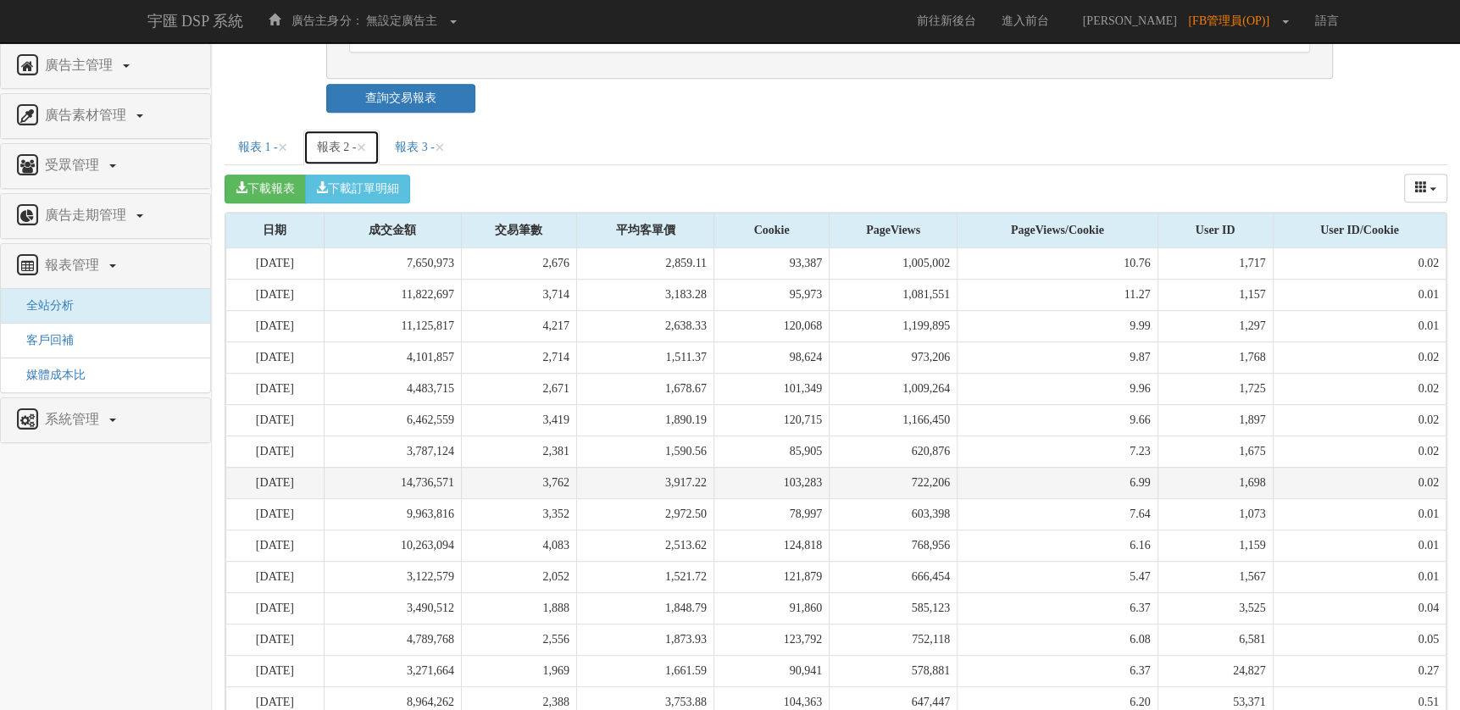
scroll to position [732, 0]
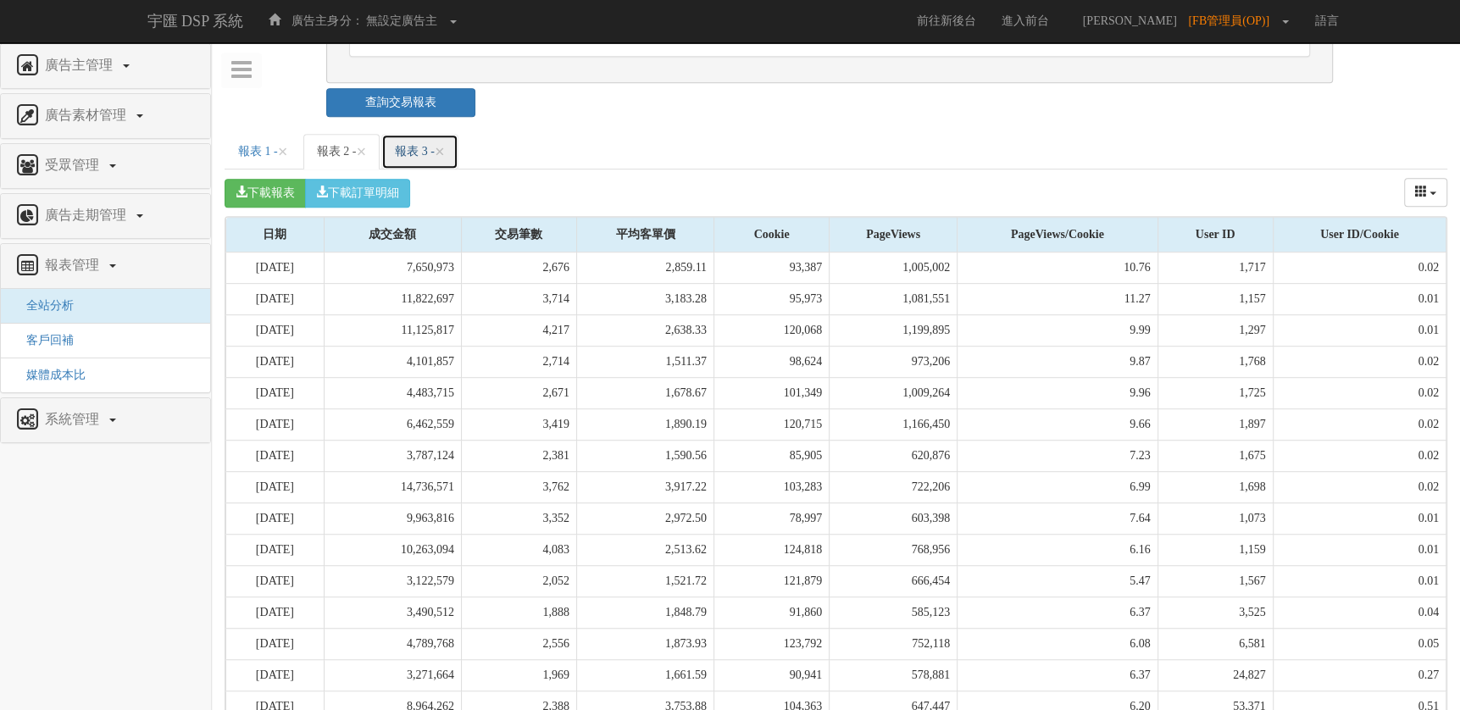
click at [430, 134] on link "報表 3 - ×" at bounding box center [419, 152] width 77 height 36
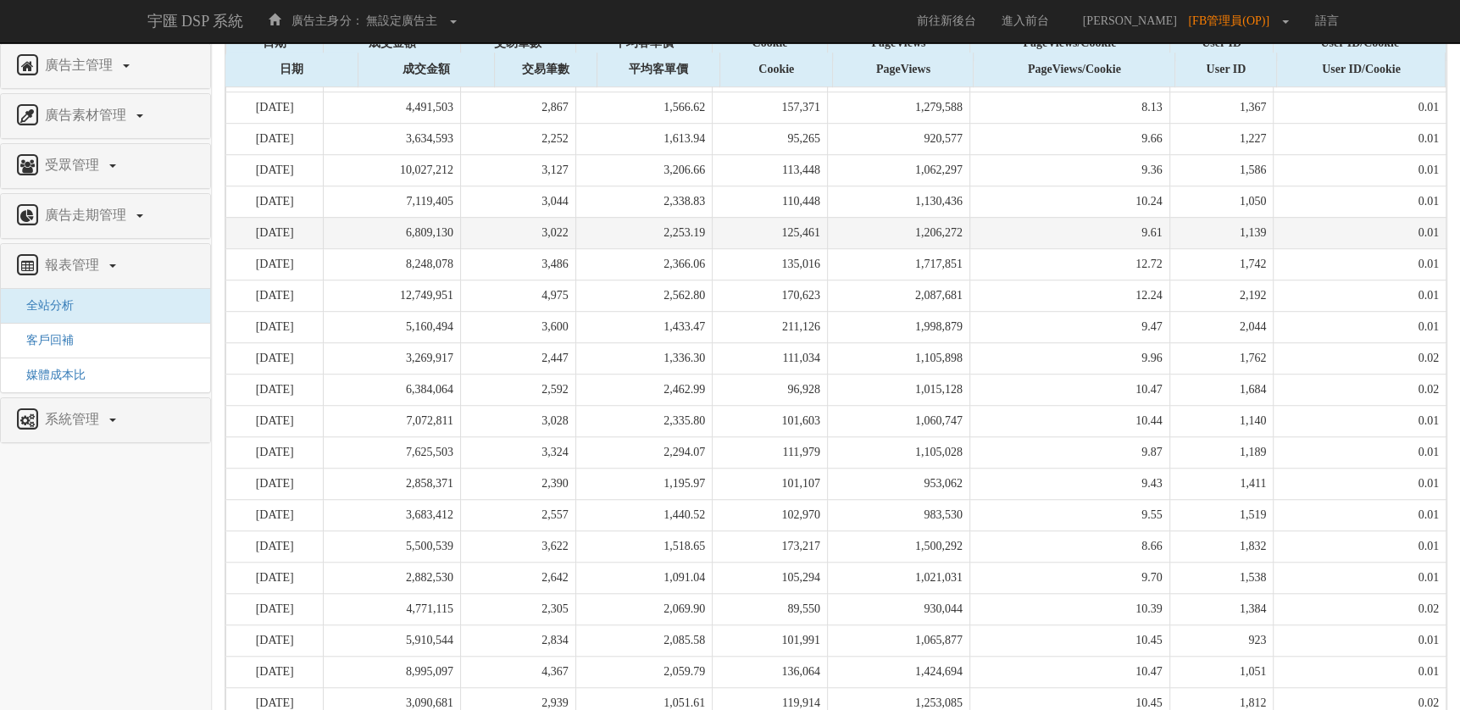
scroll to position [1071, 0]
